Goal: Navigation & Orientation: Find specific page/section

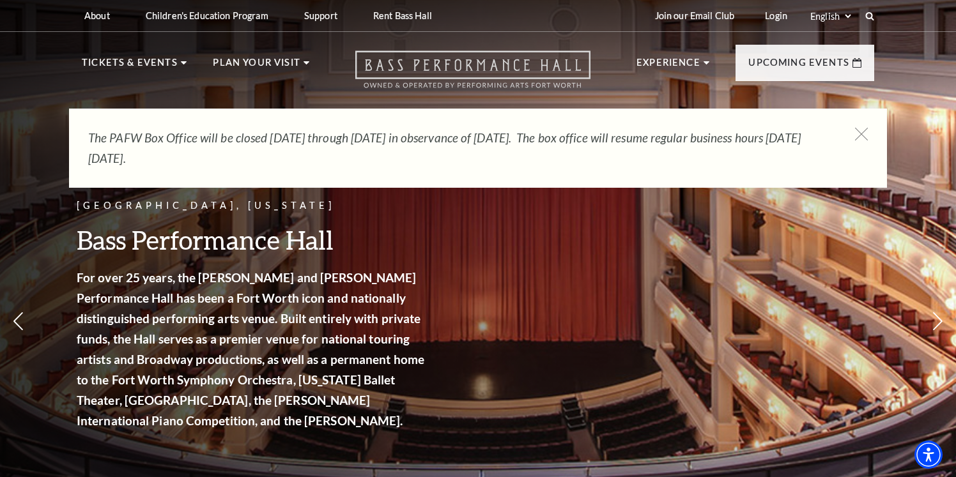
click at [562, 64] on icon "Open this option" at bounding box center [472, 69] width 235 height 38
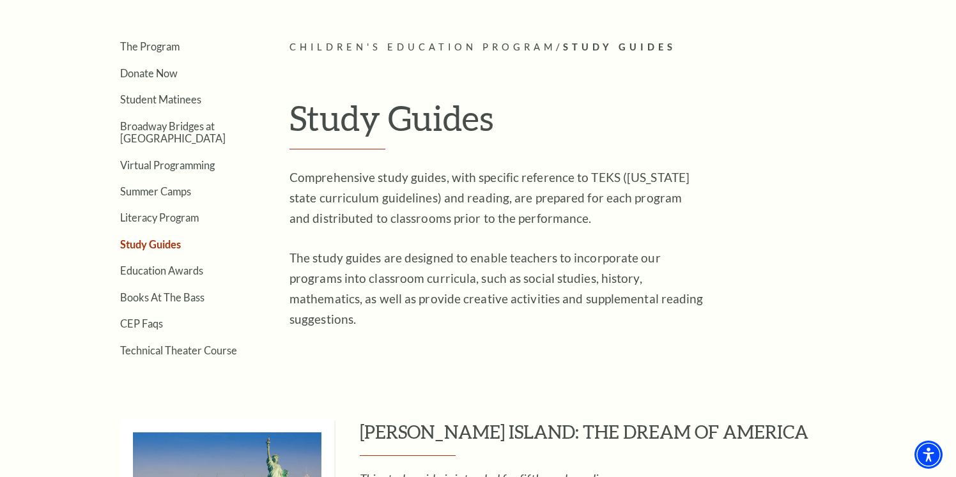
scroll to position [357, 0]
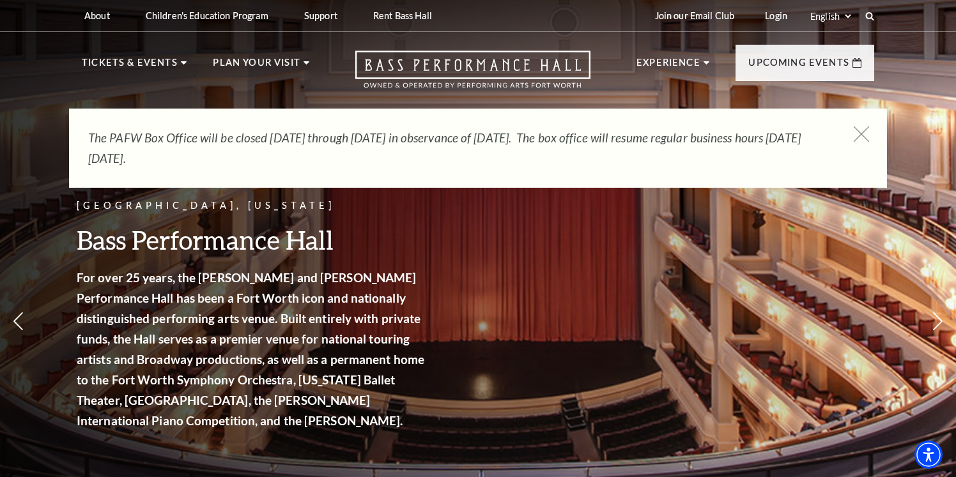
click at [860, 128] on icon at bounding box center [862, 135] width 16 height 16
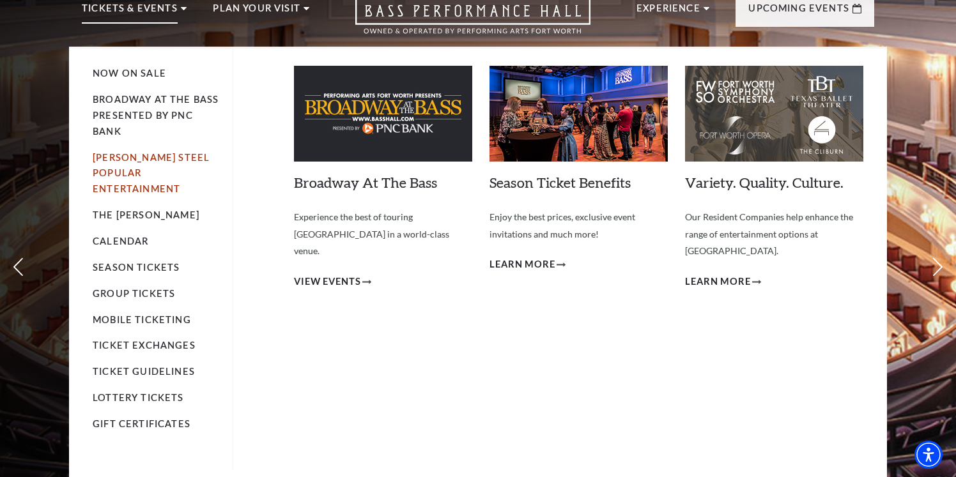
scroll to position [56, 0]
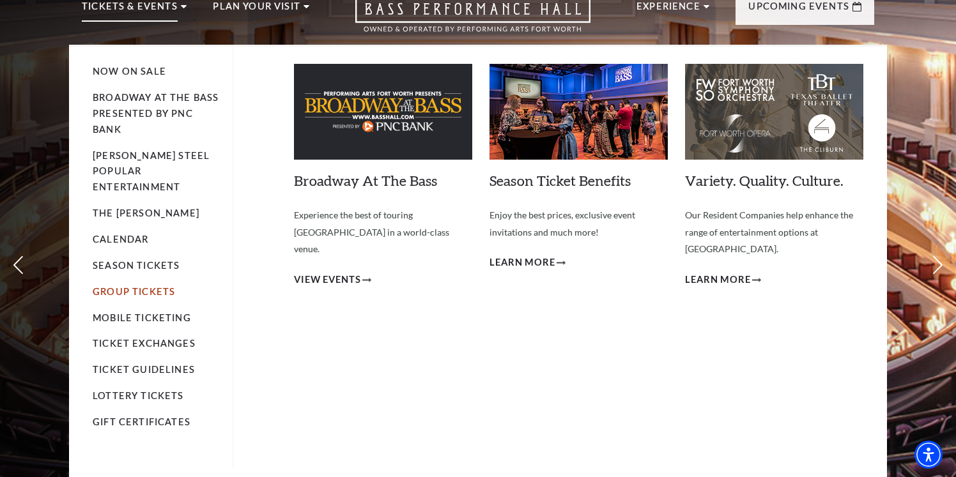
click at [164, 286] on link "Group Tickets" at bounding box center [134, 291] width 82 height 11
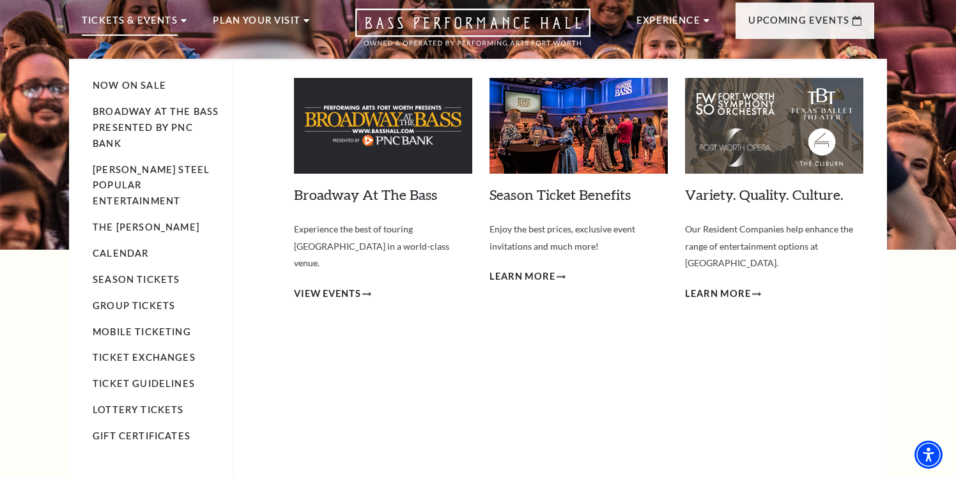
scroll to position [46, 0]
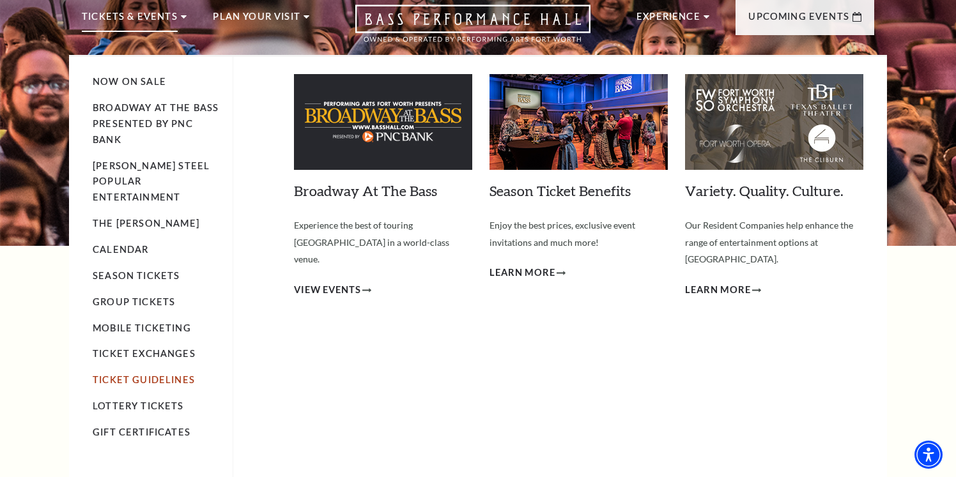
click at [171, 375] on link "Ticket Guidelines" at bounding box center [144, 380] width 102 height 11
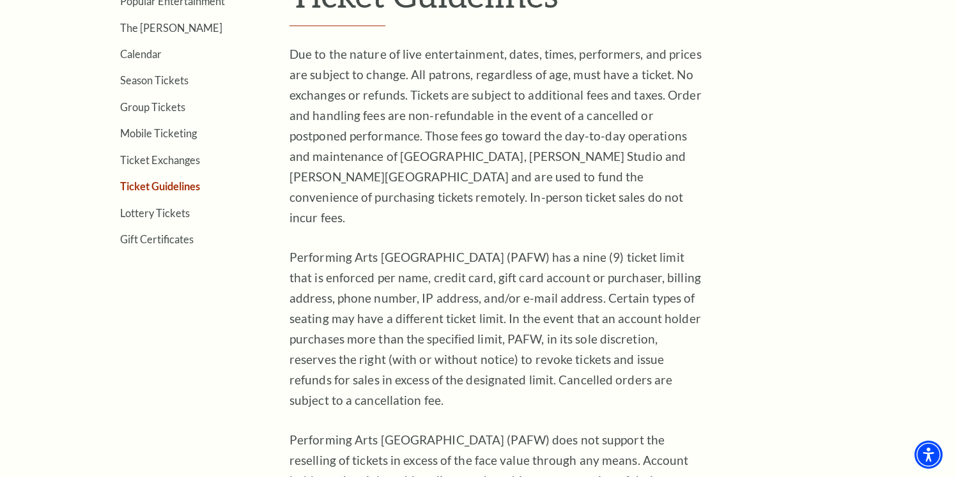
scroll to position [471, 0]
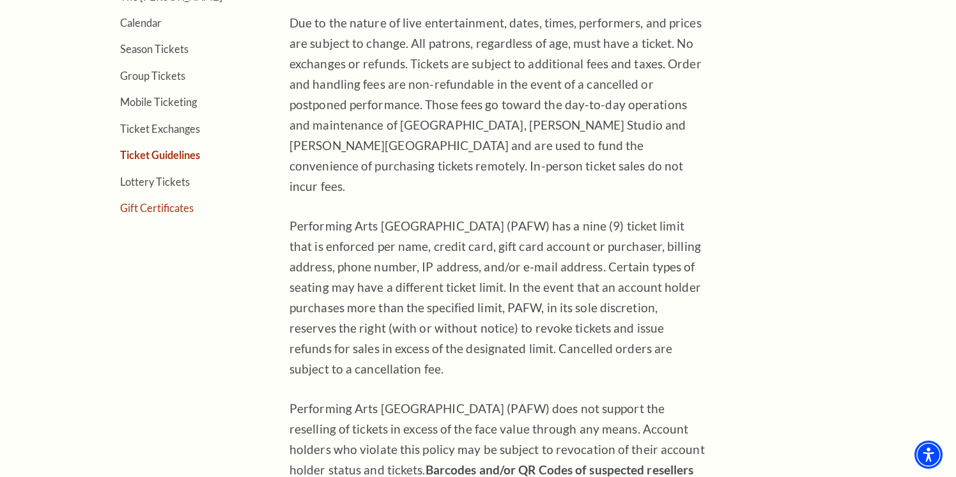
click at [165, 205] on link "Gift Certificates" at bounding box center [157, 208] width 74 height 12
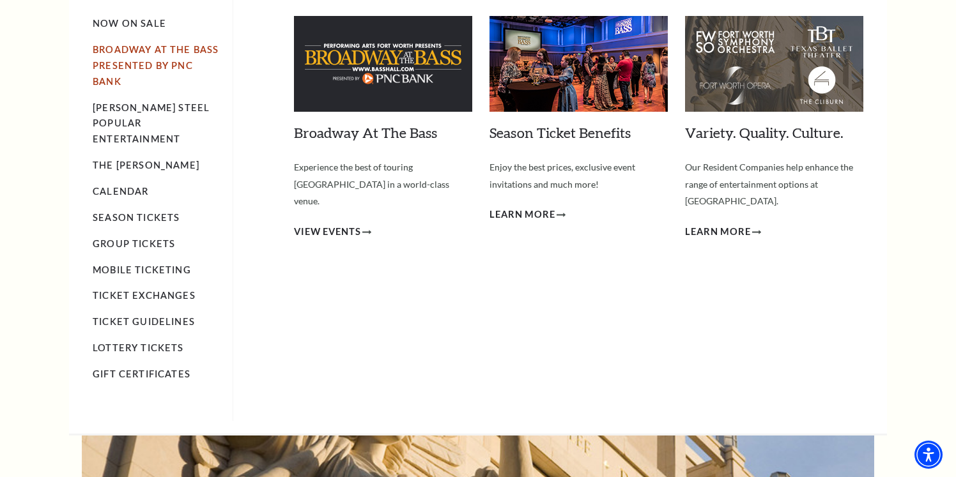
scroll to position [110, 0]
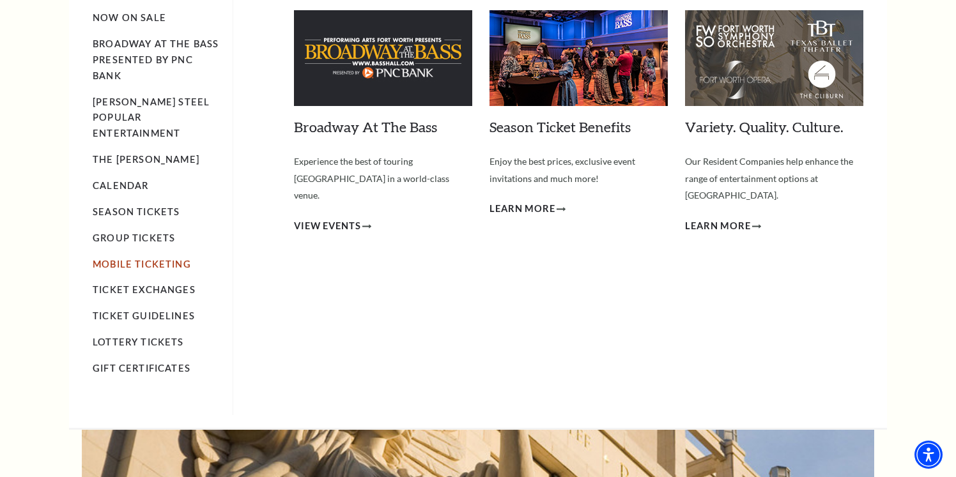
click at [130, 259] on link "Mobile Ticketing" at bounding box center [142, 264] width 98 height 11
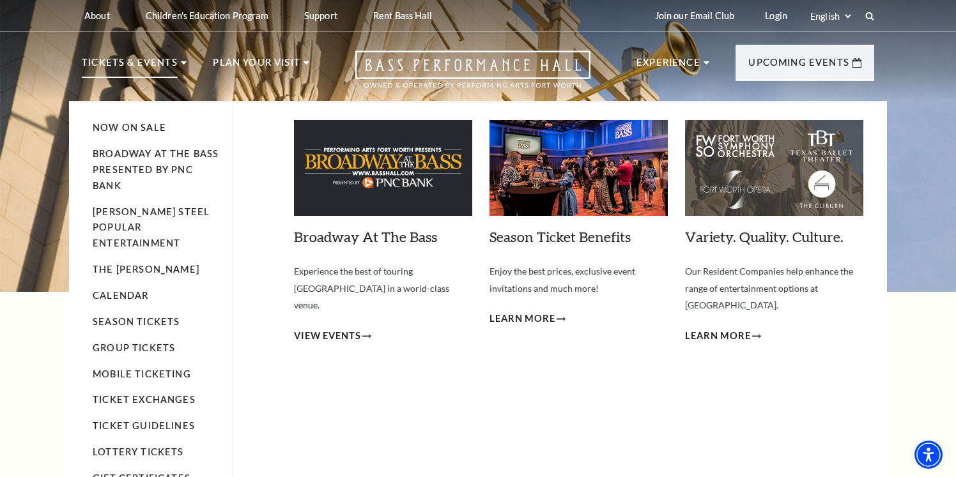
scroll to position [5, 0]
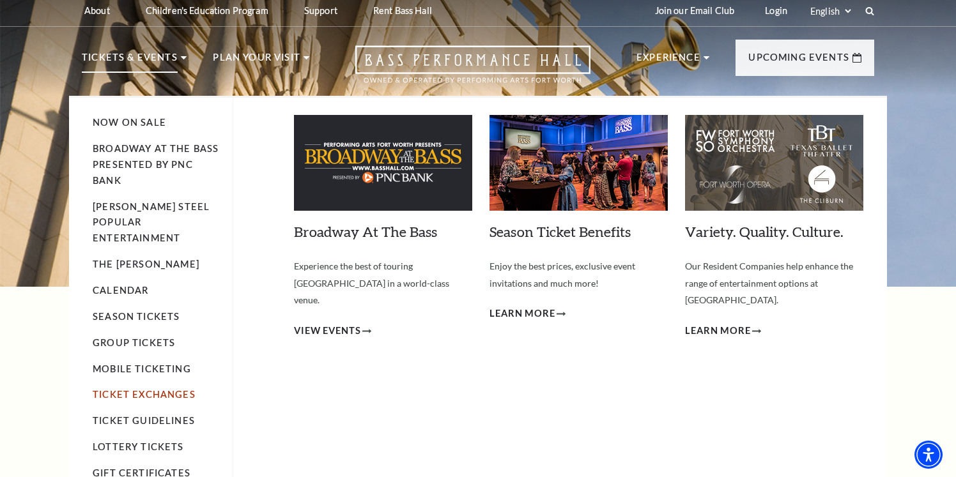
click at [133, 389] on link "Ticket Exchanges" at bounding box center [144, 394] width 103 height 11
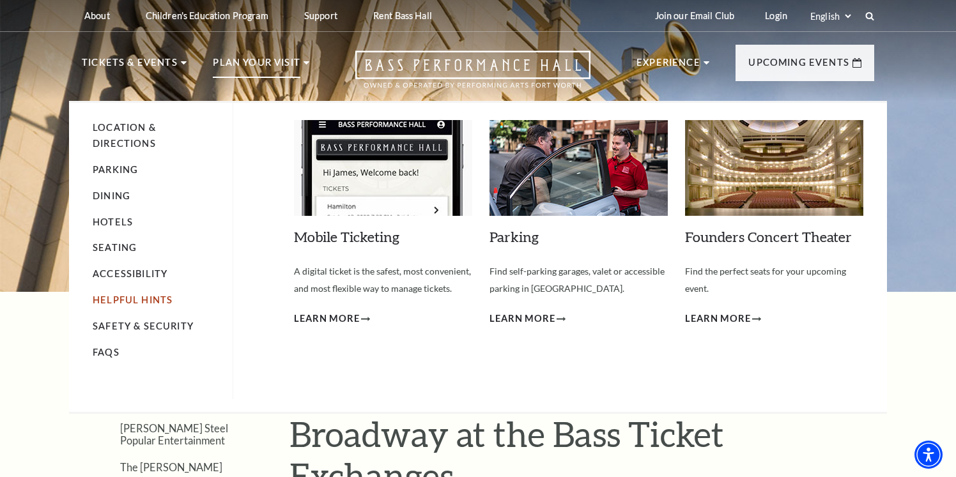
click at [117, 297] on link "Helpful Hints" at bounding box center [133, 300] width 80 height 11
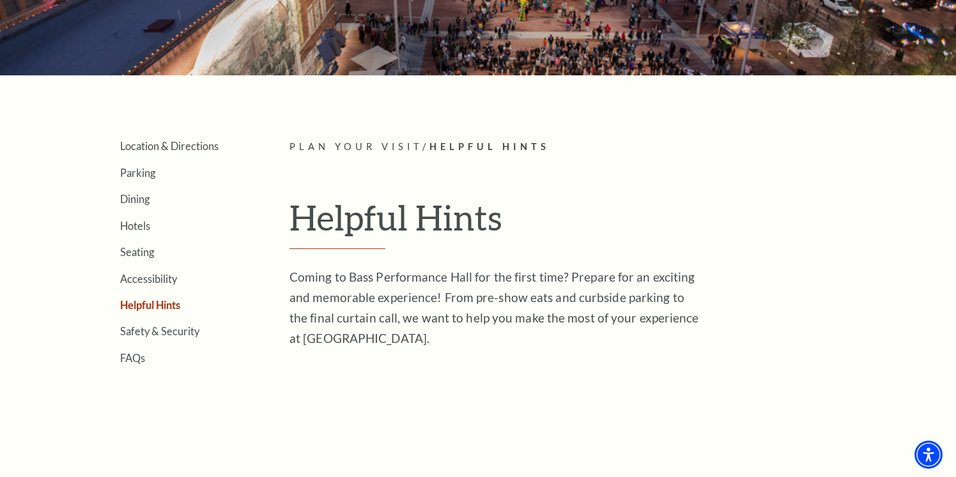
scroll to position [260, 0]
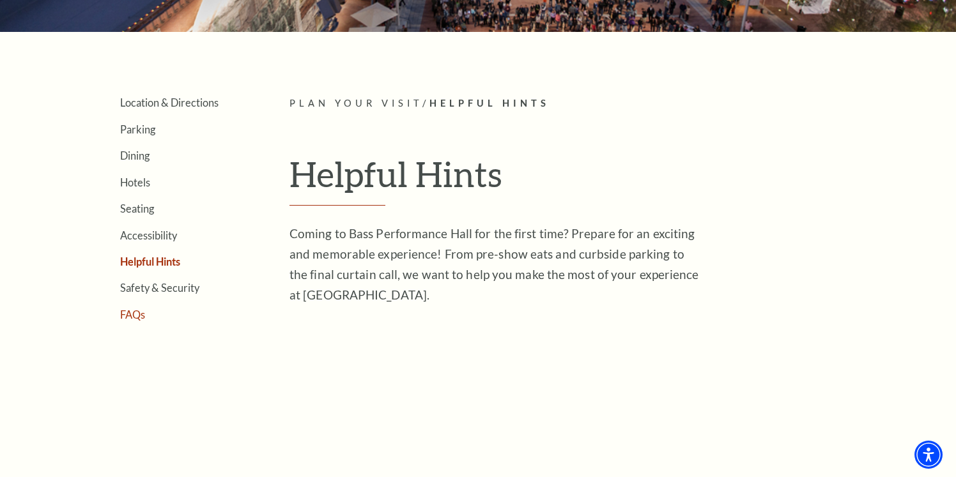
click at [139, 315] on link "FAQs" at bounding box center [132, 315] width 25 height 12
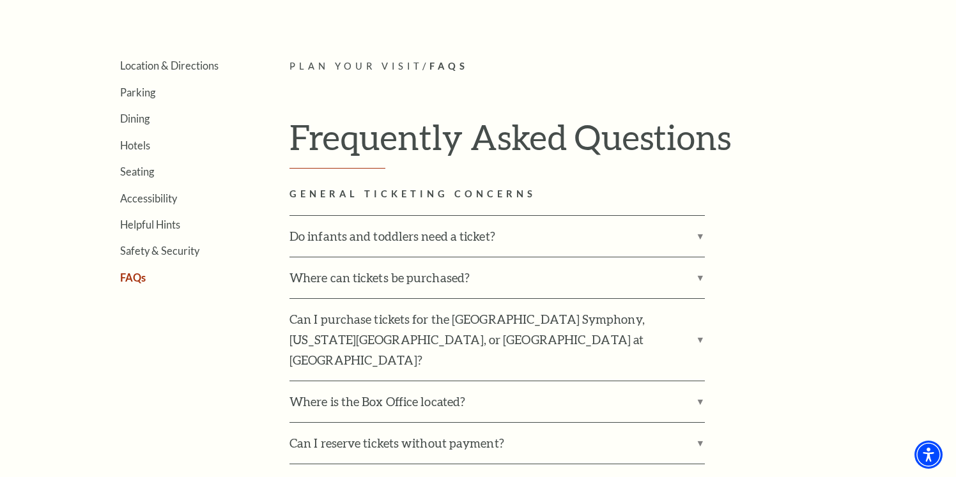
scroll to position [324, 0]
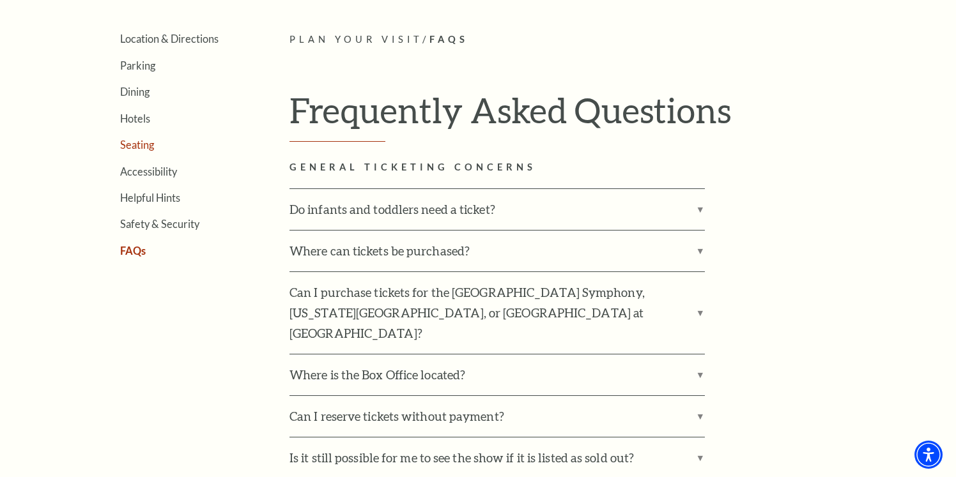
click at [152, 147] on link "Seating" at bounding box center [137, 145] width 34 height 12
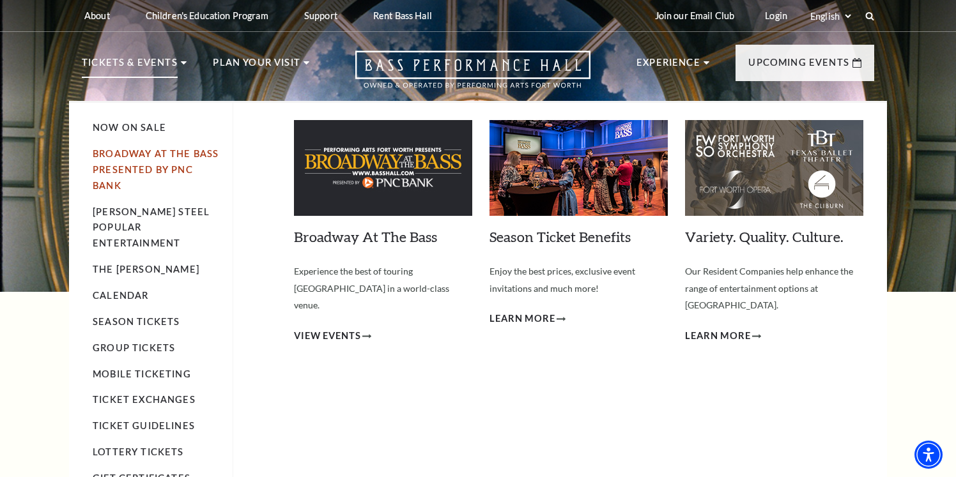
click at [130, 154] on link "Broadway At The Bass presented by PNC Bank" at bounding box center [156, 169] width 126 height 43
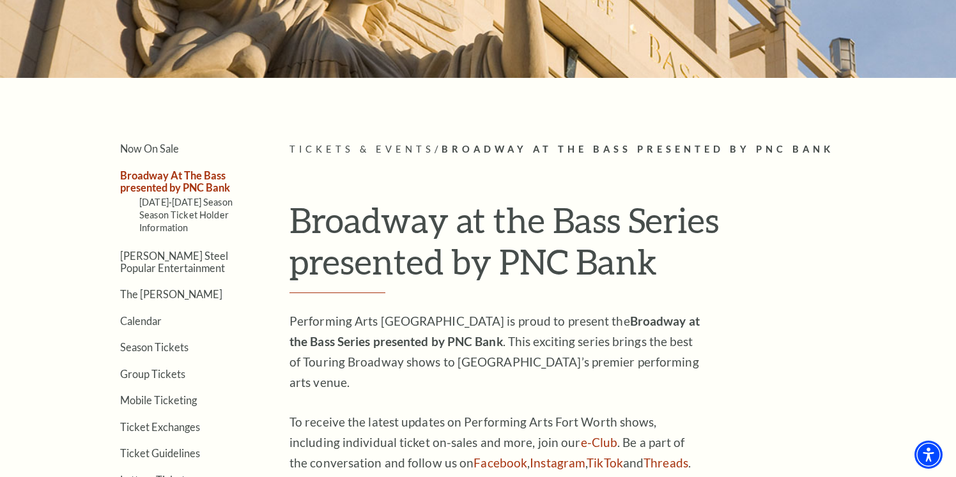
scroll to position [226, 0]
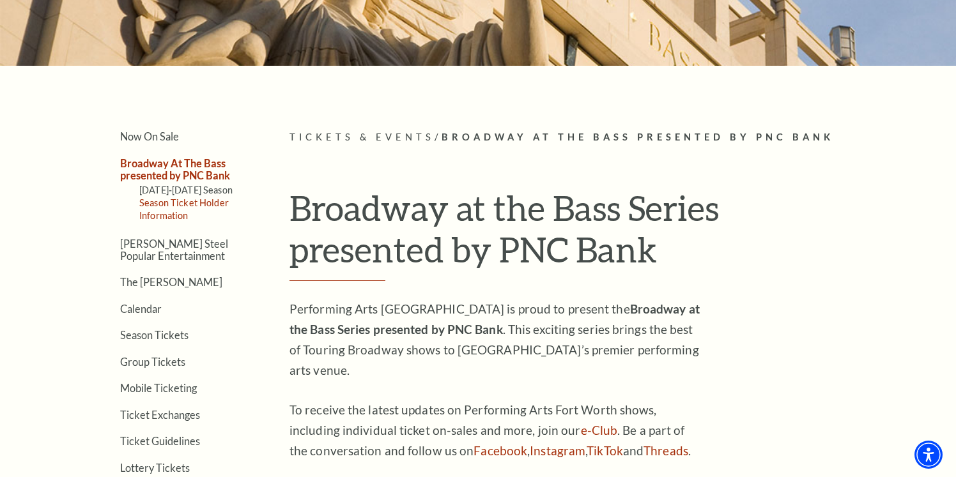
click at [184, 212] on link "Season Ticket Holder Information" at bounding box center [183, 210] width 89 height 24
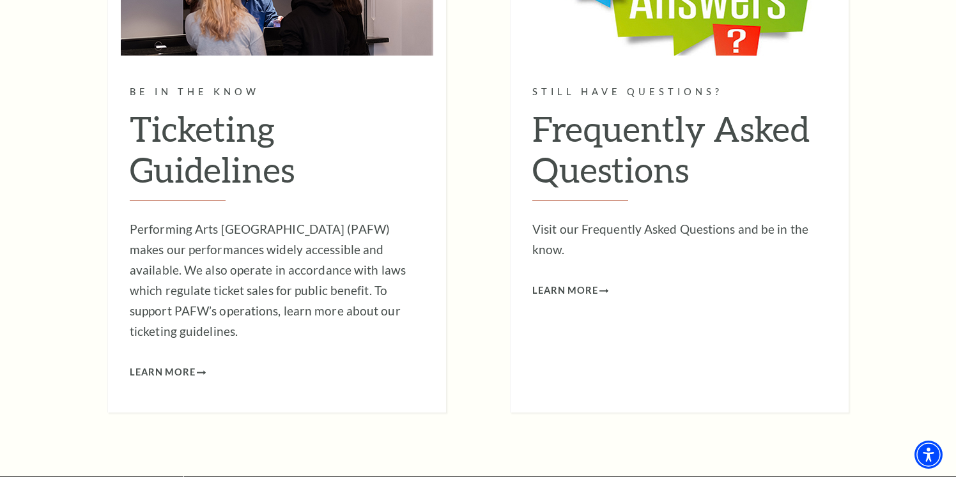
scroll to position [1589, 0]
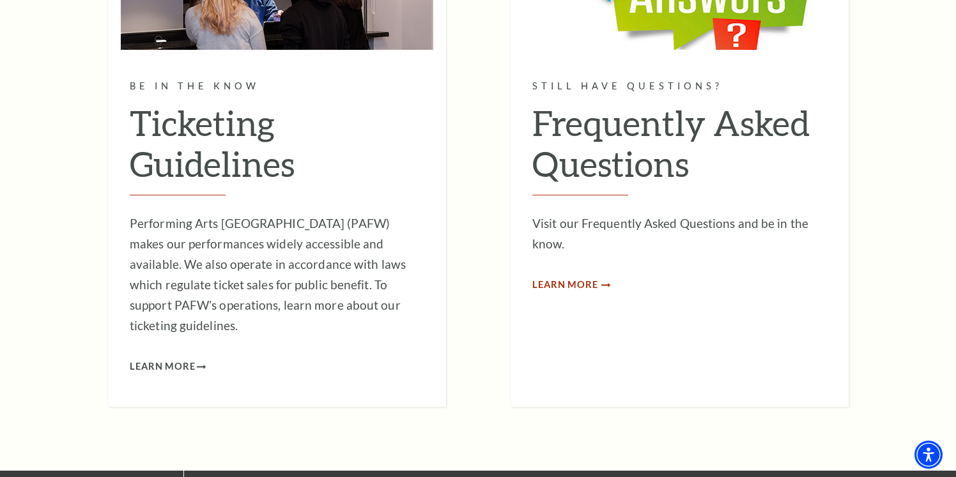
click at [584, 284] on span "Learn More" at bounding box center [565, 285] width 66 height 16
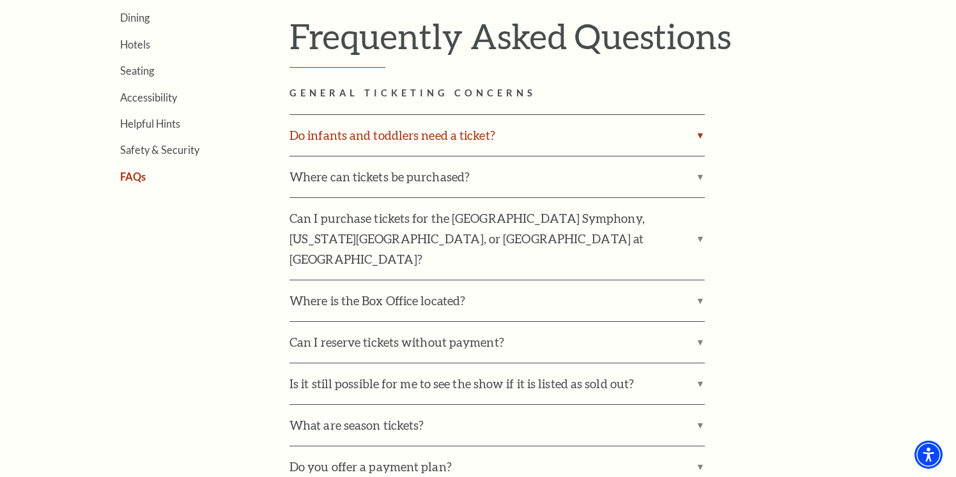
scroll to position [398, 0]
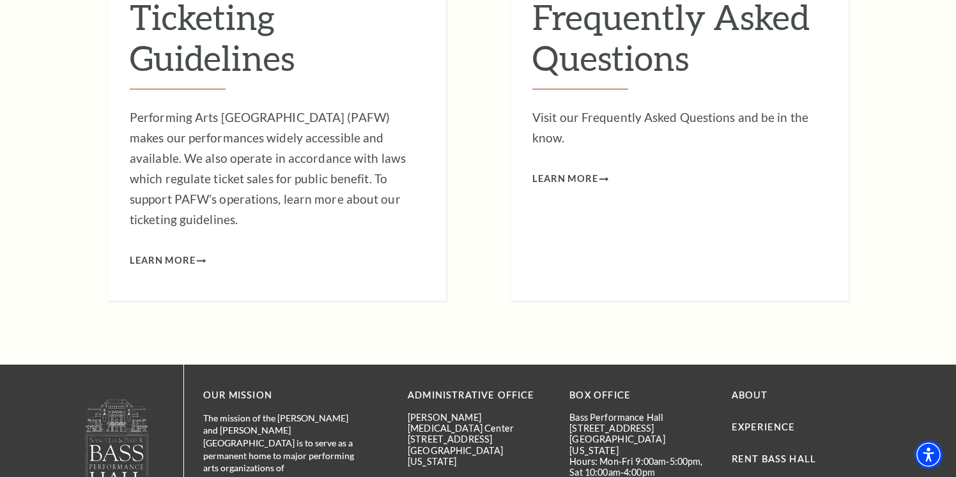
scroll to position [1779, 0]
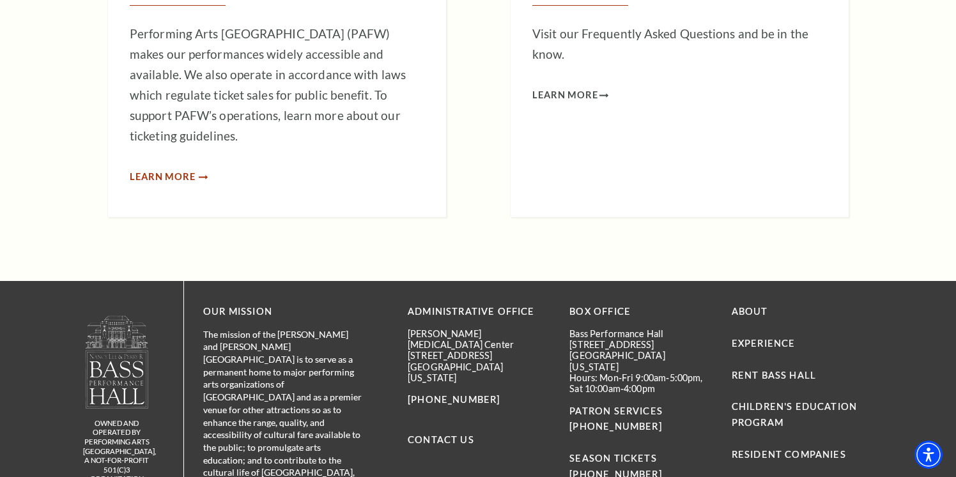
click at [180, 169] on span "Learn More" at bounding box center [163, 177] width 66 height 16
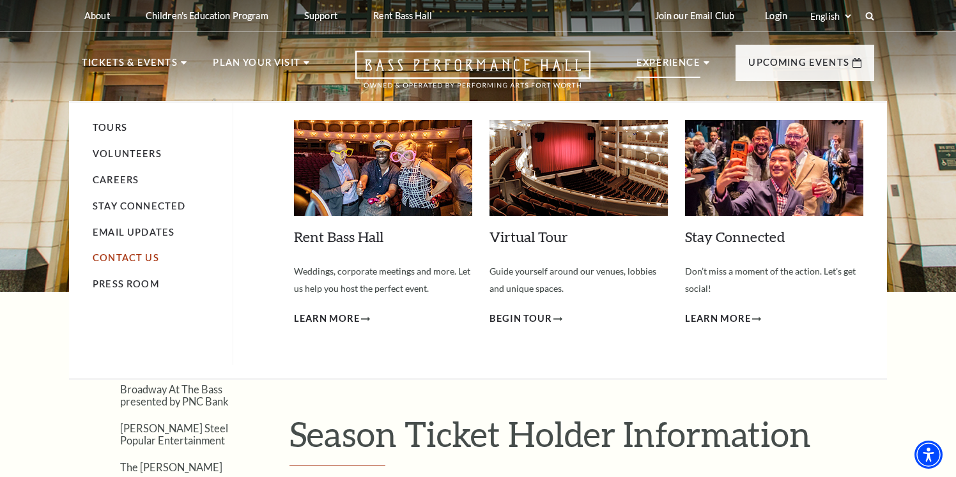
click at [144, 261] on link "Contact Us" at bounding box center [126, 257] width 66 height 11
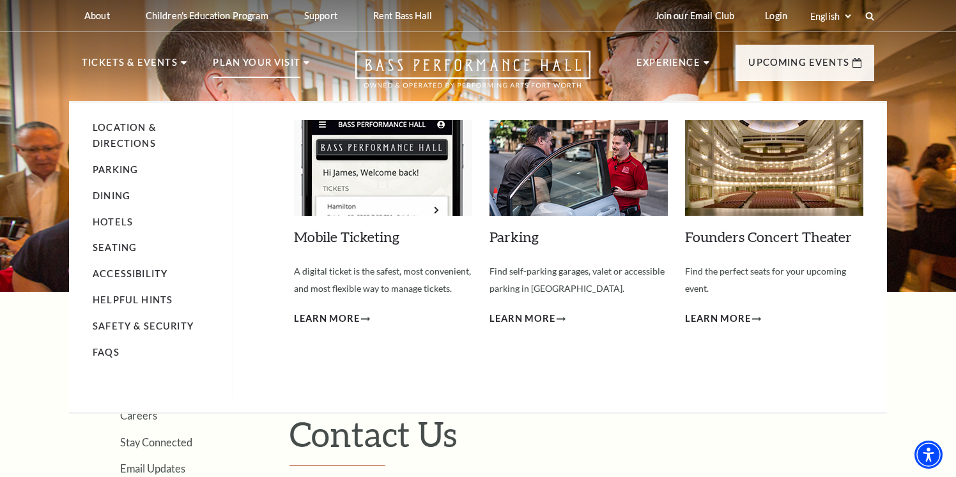
click at [150, 134] on li "Location & Directions" at bounding box center [156, 136] width 127 height 32
click at [150, 130] on link "Location & Directions" at bounding box center [124, 135] width 63 height 27
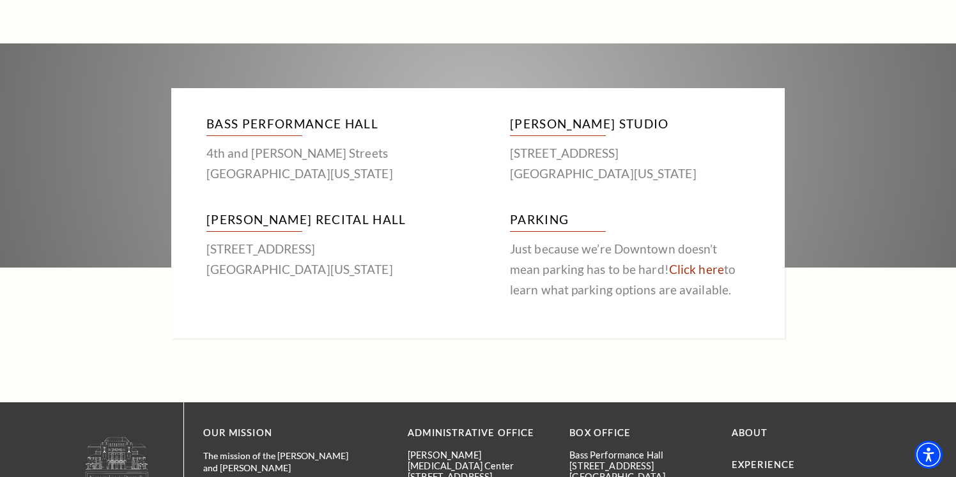
scroll to position [765, 0]
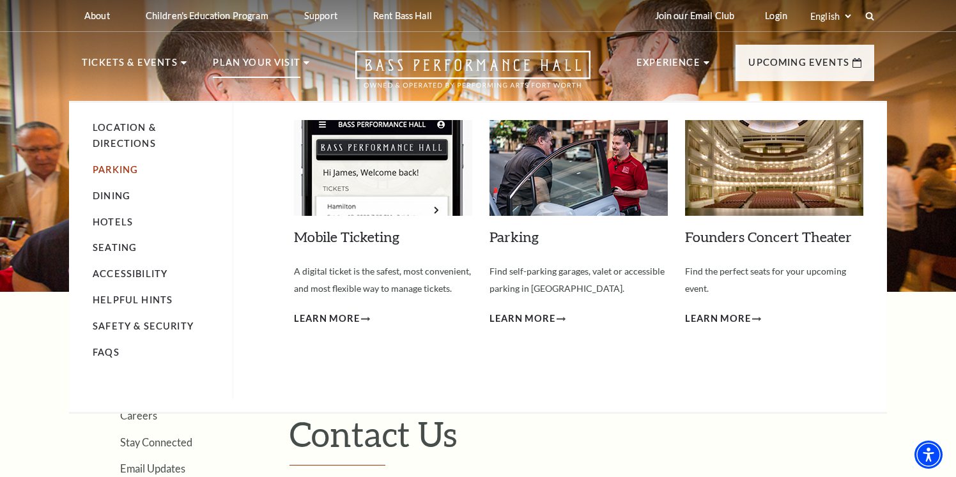
drag, startPoint x: 121, startPoint y: 171, endPoint x: 115, endPoint y: 172, distance: 6.4
click at [121, 171] on link "Parking" at bounding box center [115, 169] width 45 height 11
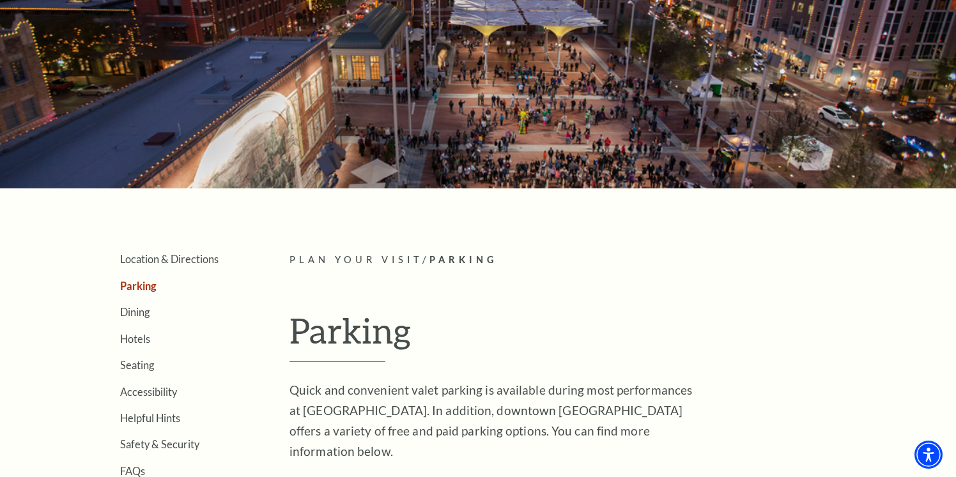
scroll to position [146, 0]
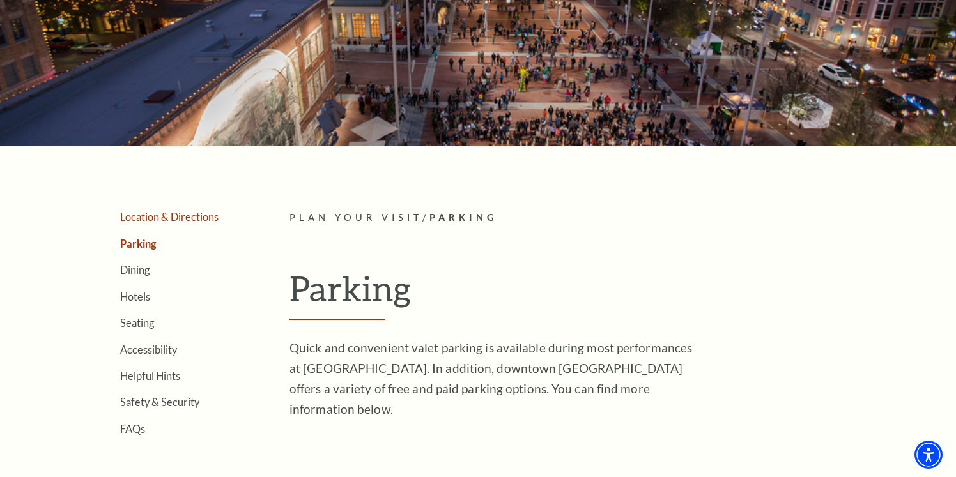
click at [213, 221] on link "Location & Directions" at bounding box center [169, 217] width 98 height 12
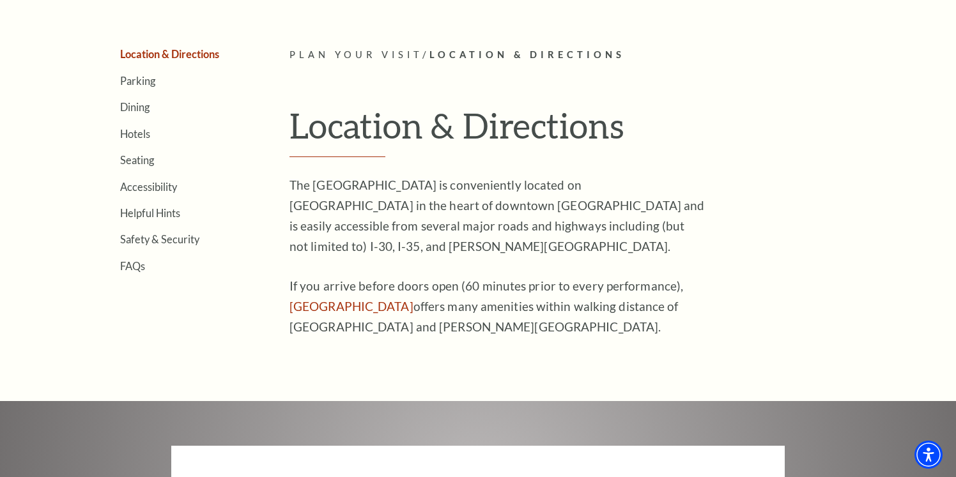
scroll to position [309, 0]
click at [143, 110] on link "Dining" at bounding box center [134, 106] width 29 height 12
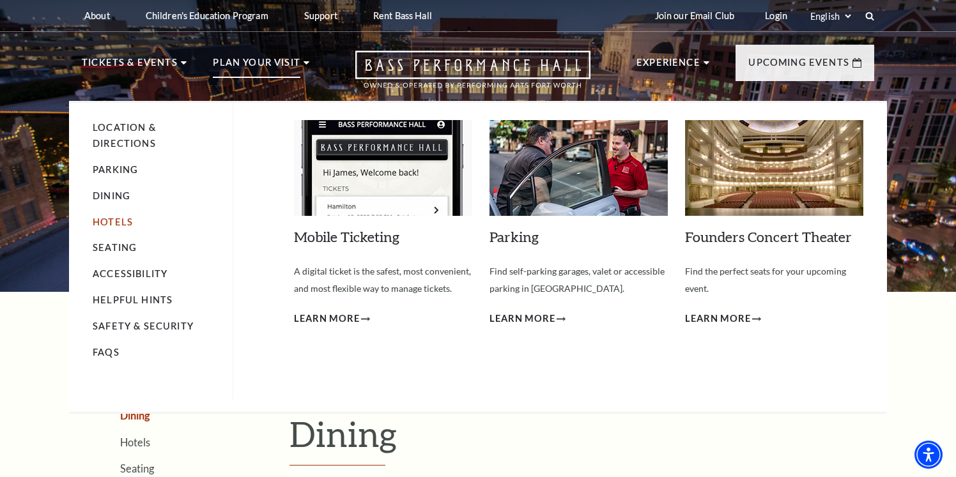
click at [102, 226] on link "Hotels" at bounding box center [113, 222] width 40 height 11
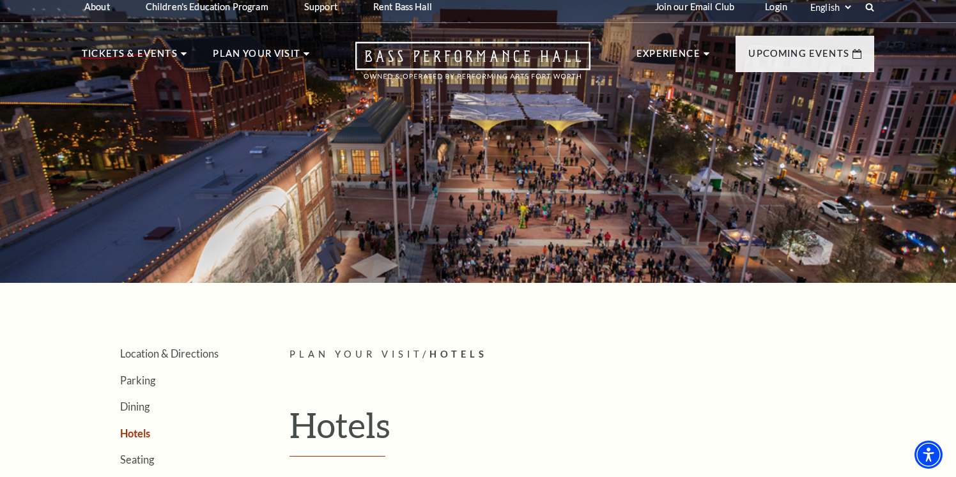
scroll to position [10, 0]
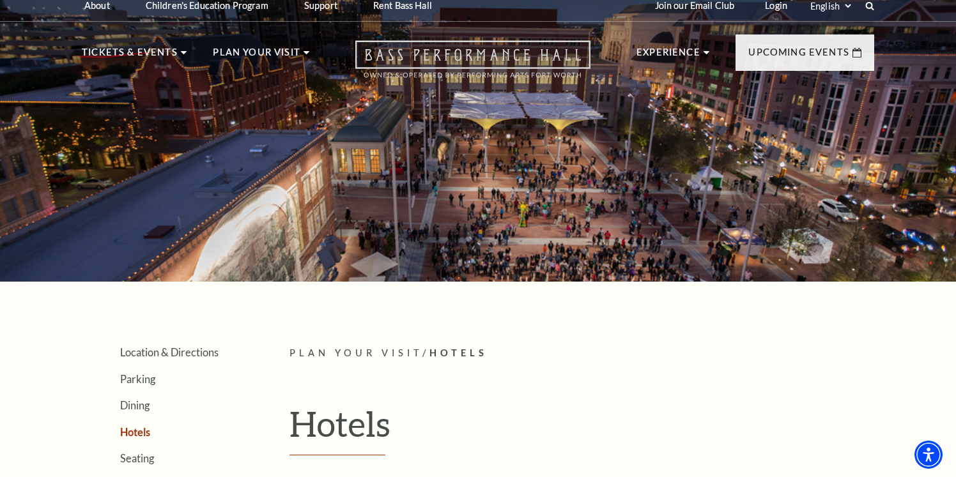
click at [467, 64] on icon "Open this option" at bounding box center [472, 59] width 235 height 38
